Goal: Task Accomplishment & Management: Manage account settings

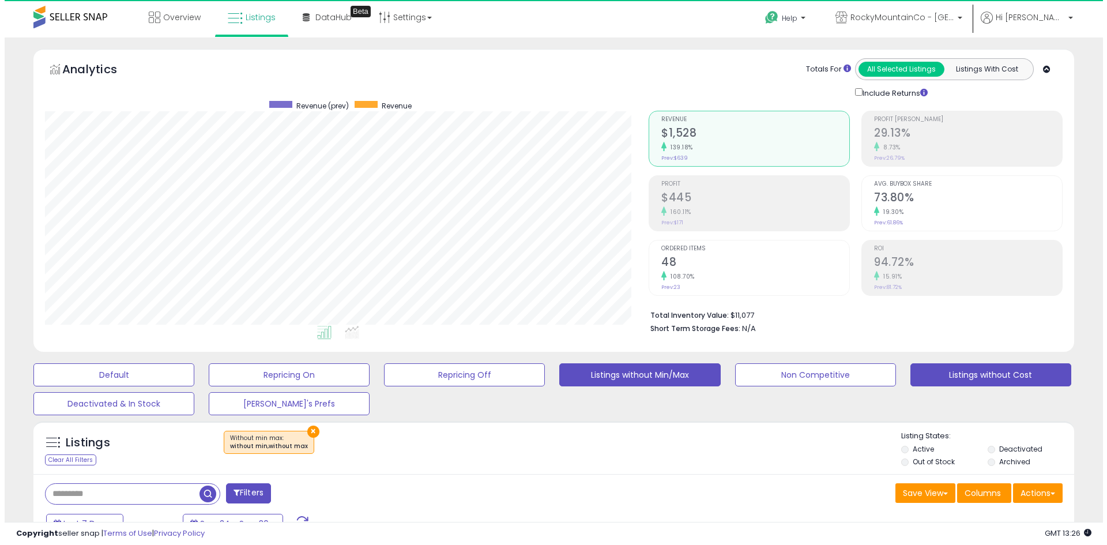
scroll to position [236, 604]
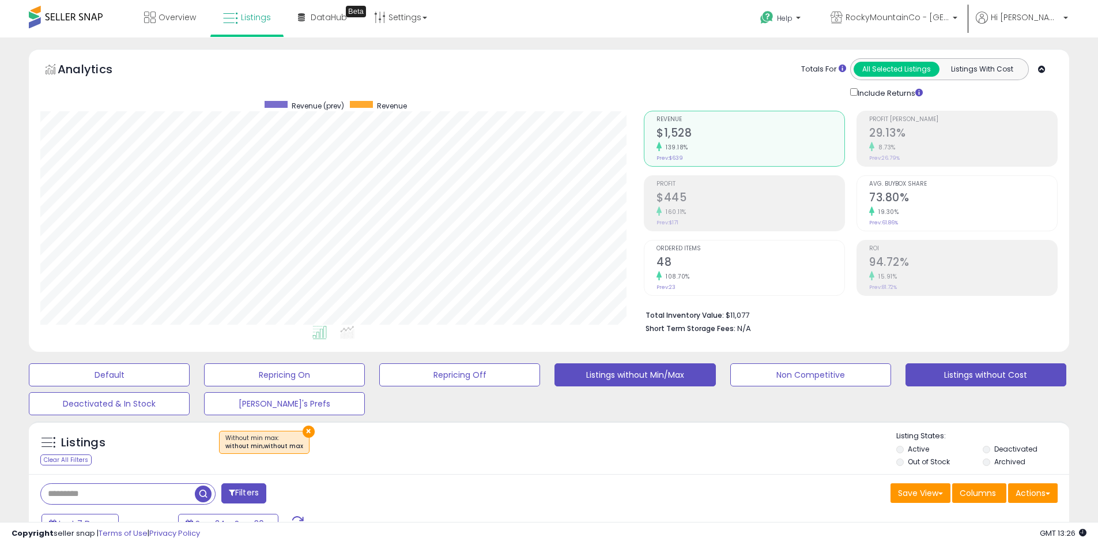
click at [945, 374] on button "Listings without Cost" at bounding box center [986, 374] width 161 height 23
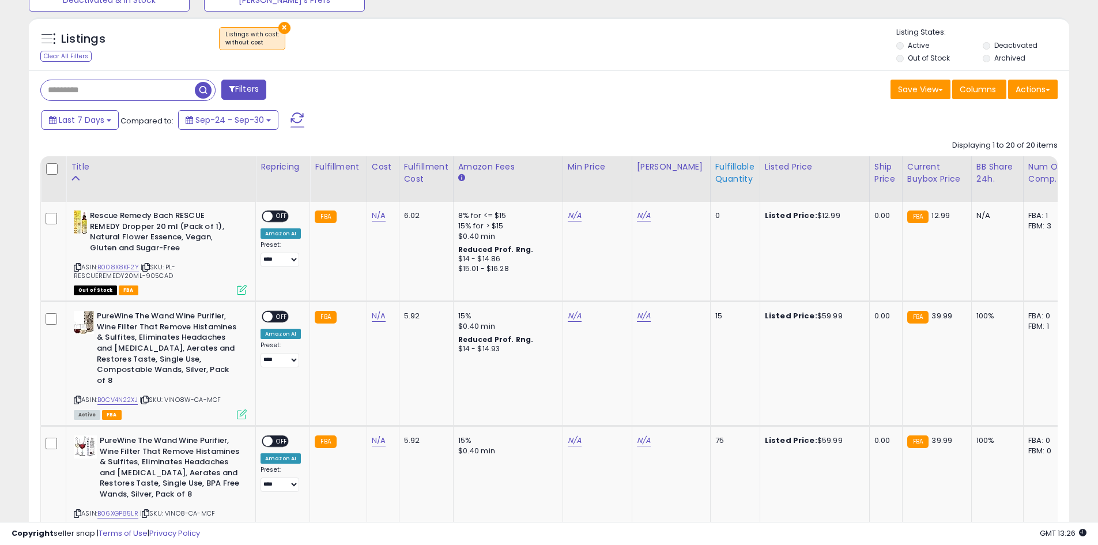
click at [740, 172] on div "Fulfillable Quantity" at bounding box center [735, 173] width 40 height 24
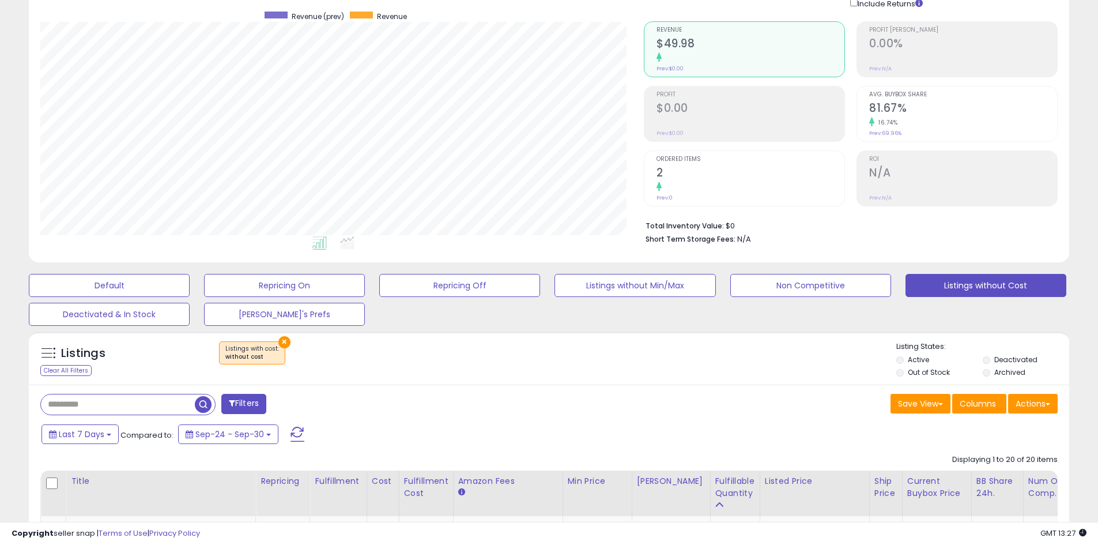
scroll to position [0, 0]
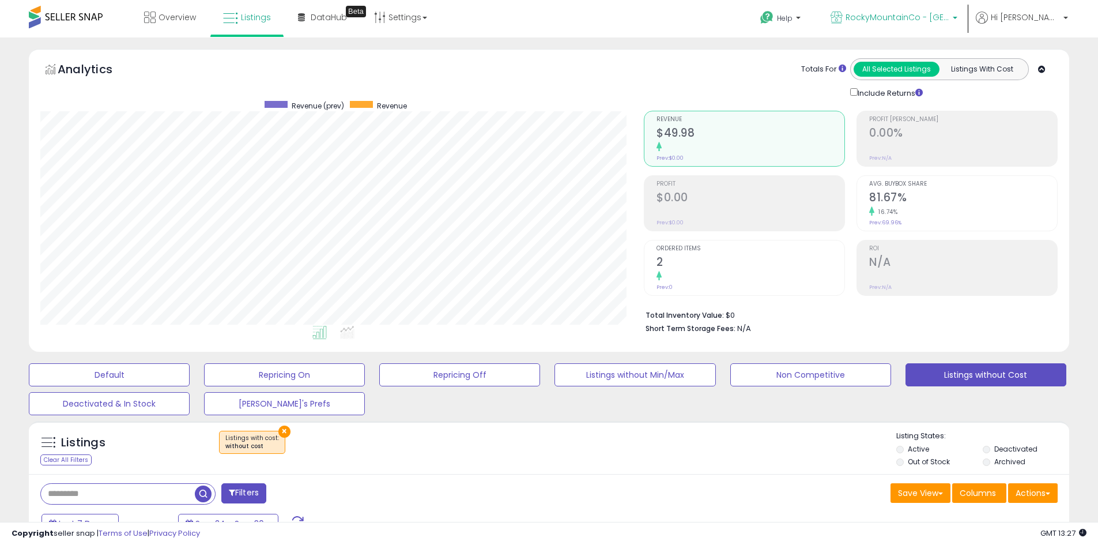
click at [951, 8] on link "RockyMountainCo - [GEOGRAPHIC_DATA]" at bounding box center [894, 18] width 144 height 37
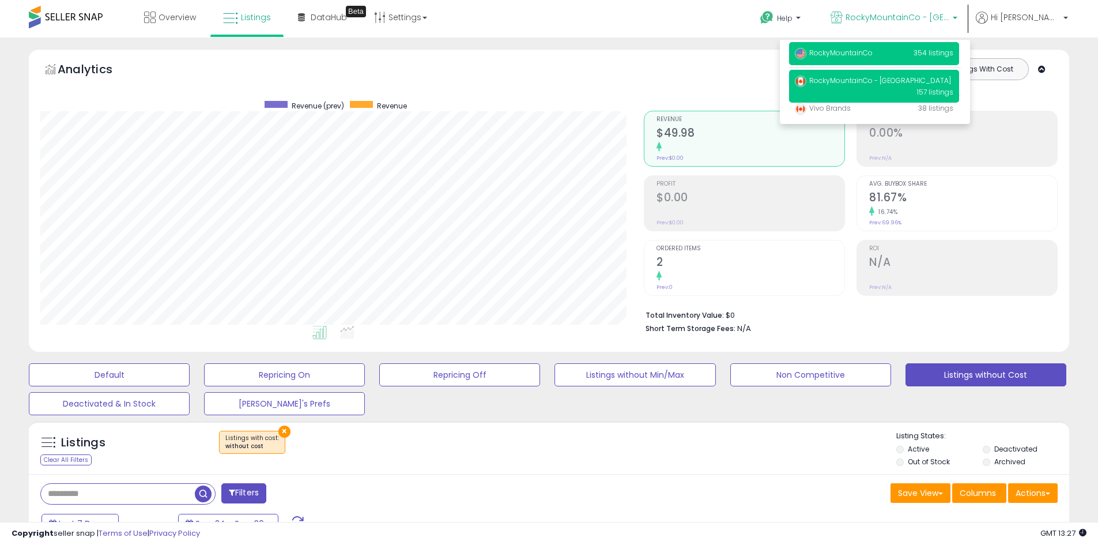
click at [913, 55] on p "RockyMountainCo 354 listings" at bounding box center [874, 53] width 170 height 23
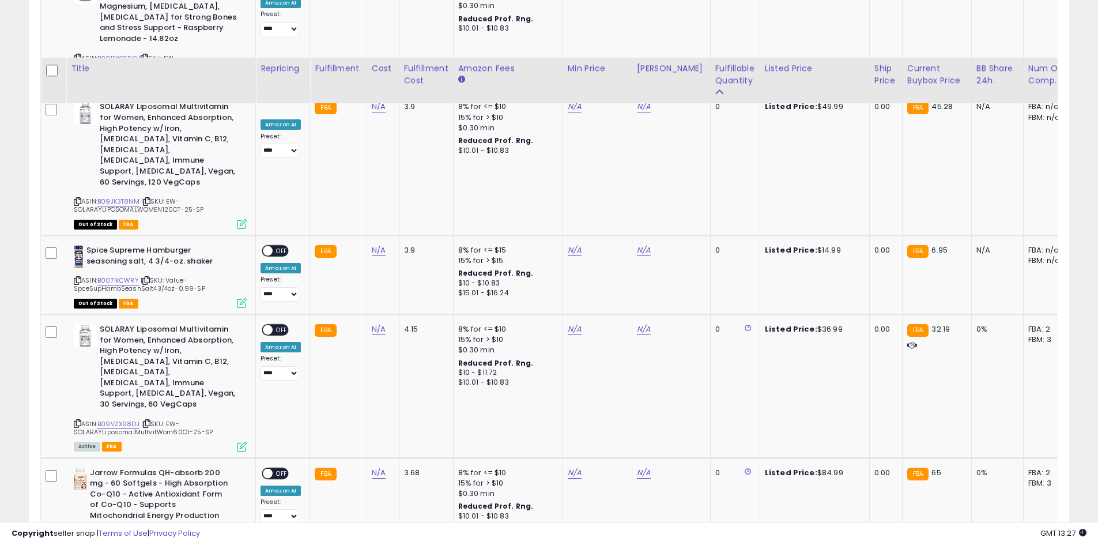
scroll to position [2948, 0]
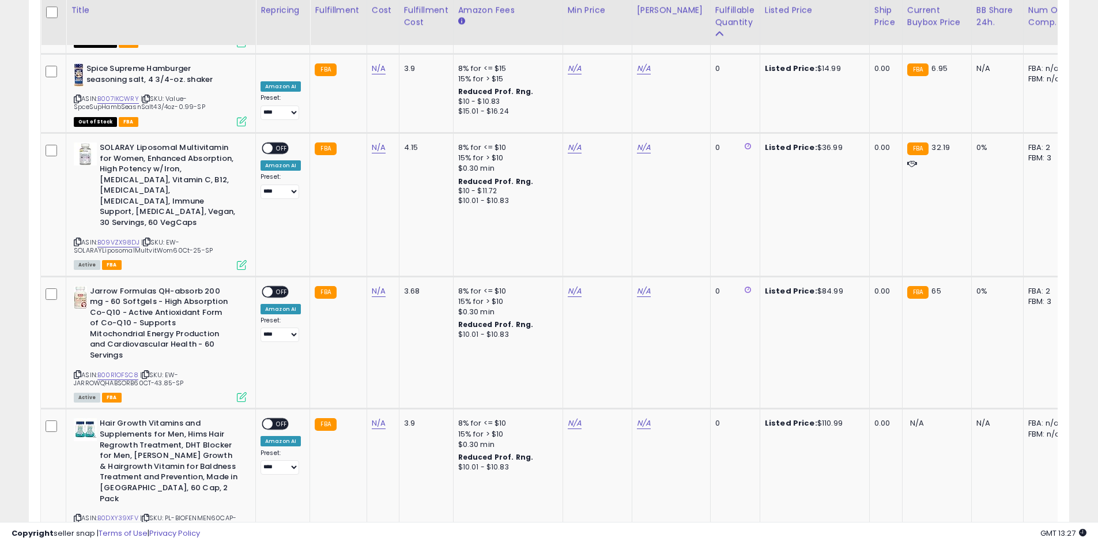
select select "**"
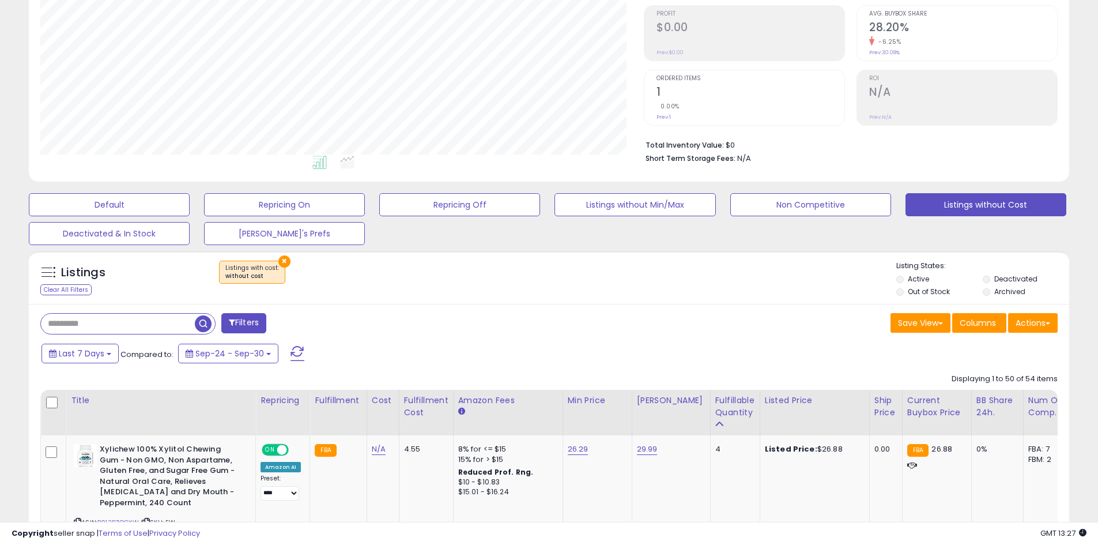
scroll to position [576180, 575813]
